Goal: Task Accomplishment & Management: Complete application form

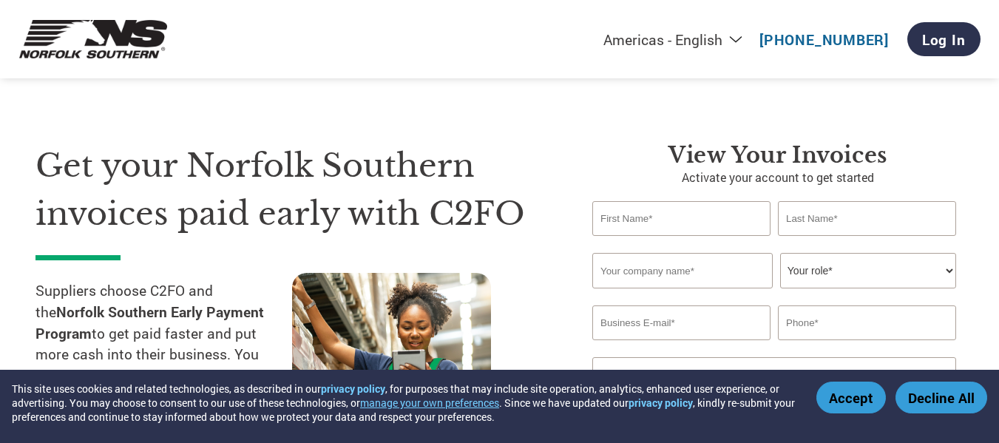
click at [652, 214] on input "text" at bounding box center [681, 218] width 178 height 35
type input "[PERSON_NAME]"
click at [819, 229] on input "text" at bounding box center [867, 218] width 178 height 35
type input "[PERSON_NAME]"
click at [698, 273] on input "text" at bounding box center [682, 271] width 180 height 36
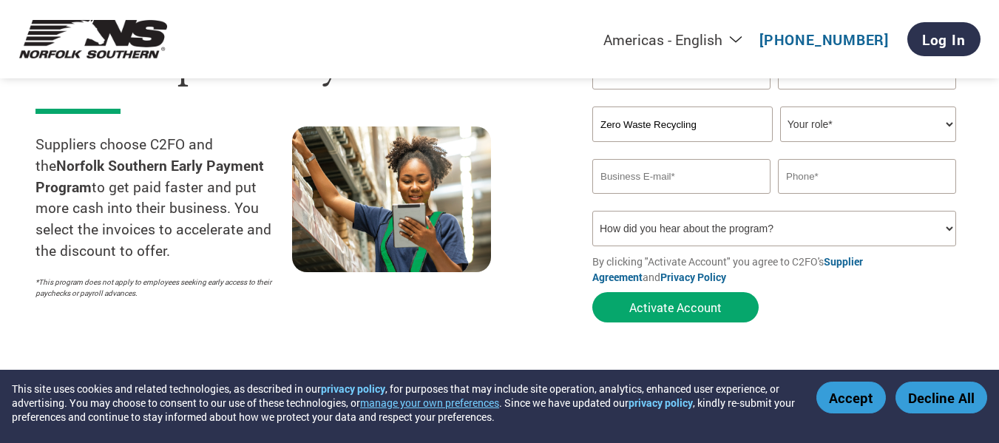
scroll to position [148, 0]
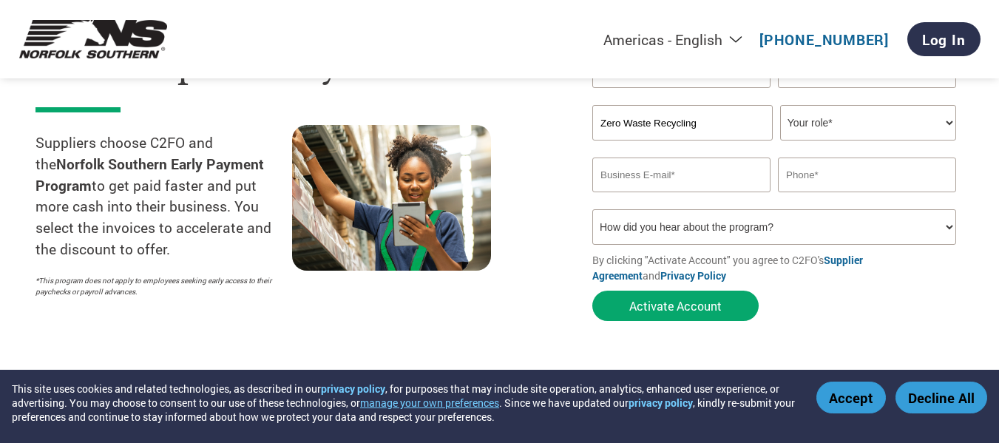
type input "Zero Waste Recycling"
click at [893, 127] on select "Your role* CFO Controller Credit Manager Finance Director Treasurer CEO Preside…" at bounding box center [868, 123] width 176 height 36
select select "ACCOUNTS_RECEIVABLE"
click at [780, 105] on select "Your role* CFO Controller Credit Manager Finance Director Treasurer CEO Preside…" at bounding box center [868, 123] width 176 height 36
click at [671, 176] on input "email" at bounding box center [681, 175] width 178 height 35
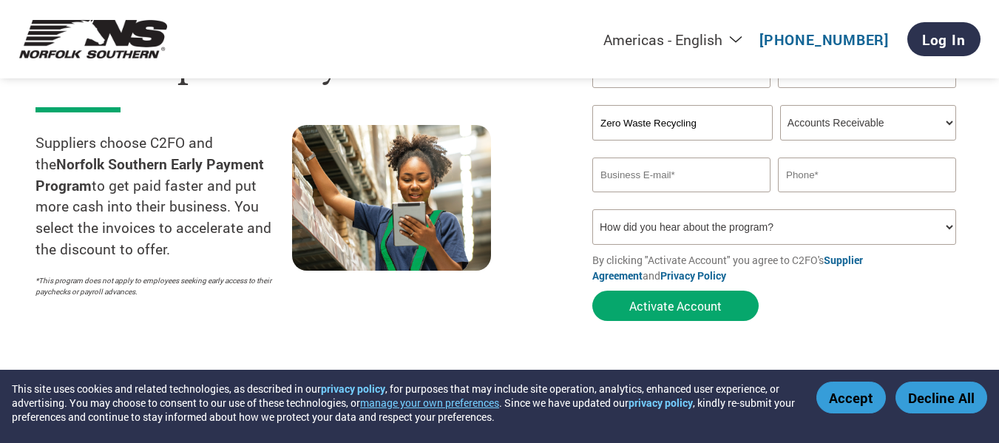
type input "[EMAIL_ADDRESS][DOMAIN_NAME]"
type input "9804954632"
click at [735, 224] on select "How did you hear about the program? Received a letter Email Social Media Online…" at bounding box center [774, 227] width 364 height 36
select select "Other"
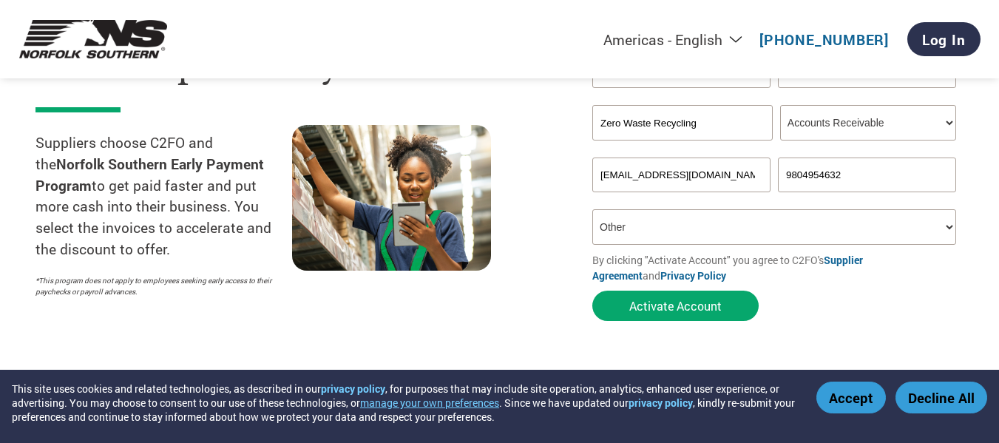
click at [592, 209] on select "How did you hear about the program? Received a letter Email Social Media Online…" at bounding box center [774, 227] width 364 height 36
click at [659, 310] on button "Activate Account" at bounding box center [675, 306] width 166 height 30
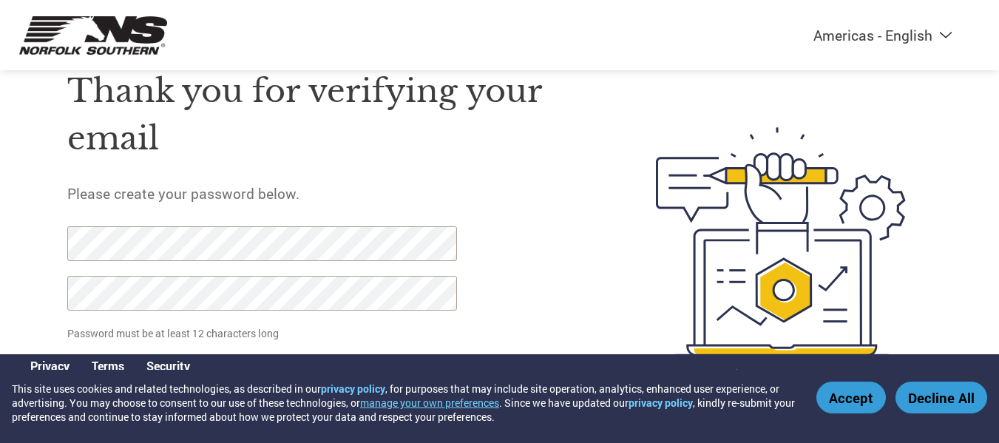
scroll to position [82, 0]
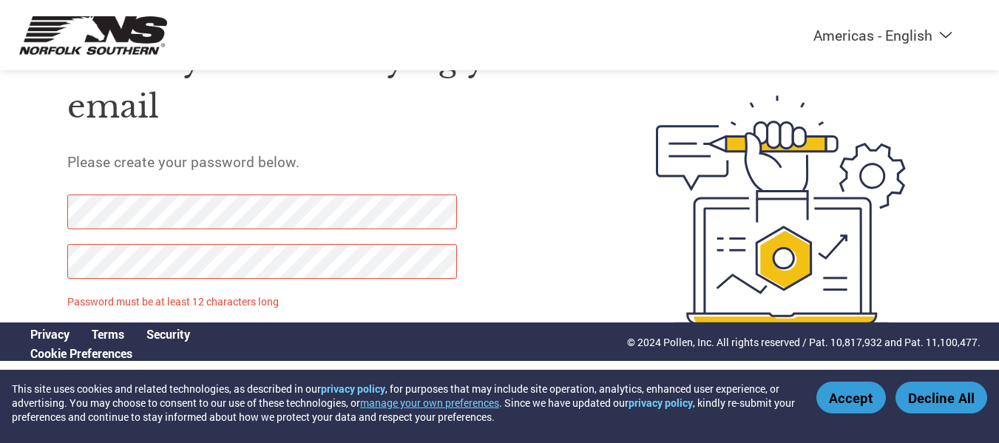
click at [875, 391] on button "Accept" at bounding box center [852, 398] width 70 height 32
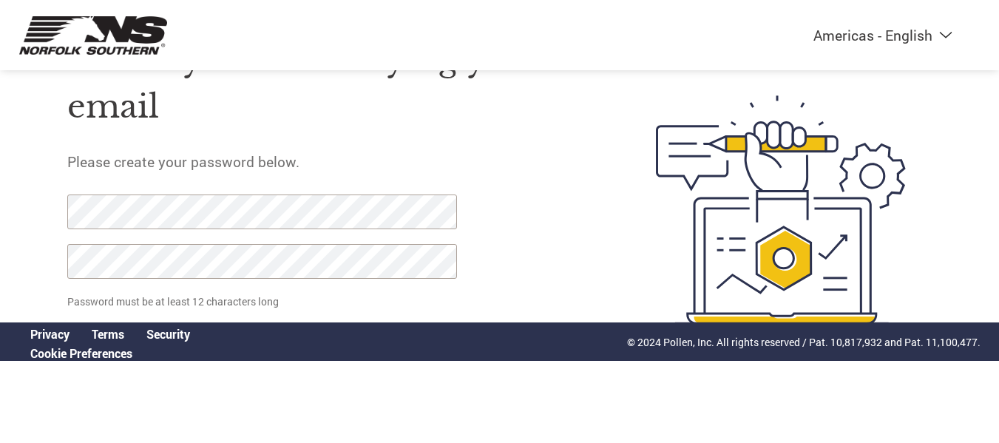
click at [521, 258] on div "Thank you for verifying your email Please create your password below. Password …" at bounding box center [326, 210] width 519 height 392
click at [971, 280] on div "Thank you for verifying your email Please create your password below. Password …" at bounding box center [500, 210] width 962 height 392
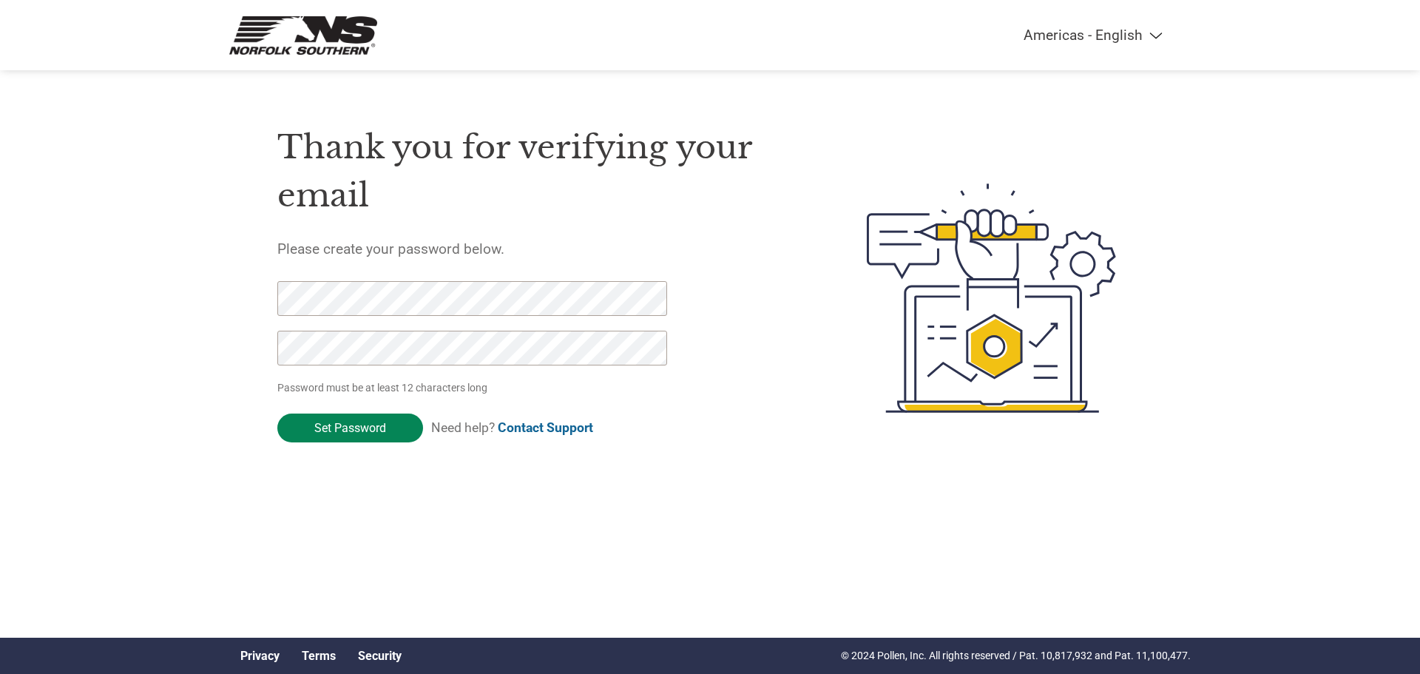
click at [371, 432] on input "Set Password" at bounding box center [350, 427] width 146 height 29
